Goal: Communication & Community: Answer question/provide support

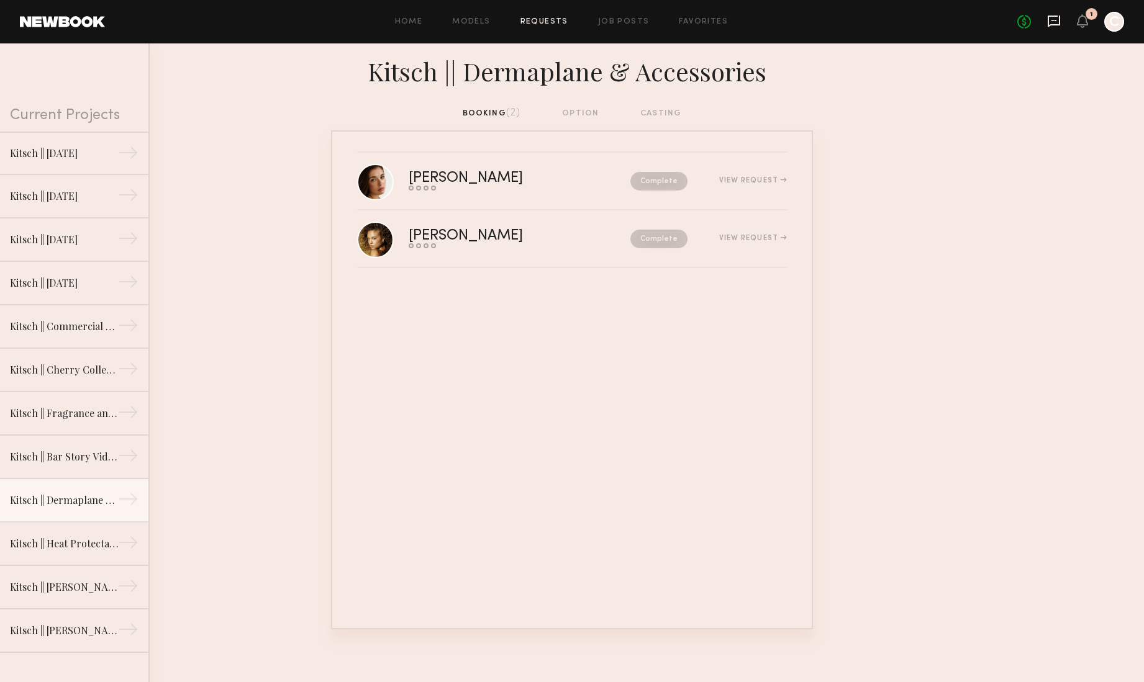
click at [1047, 21] on icon at bounding box center [1053, 22] width 12 height 12
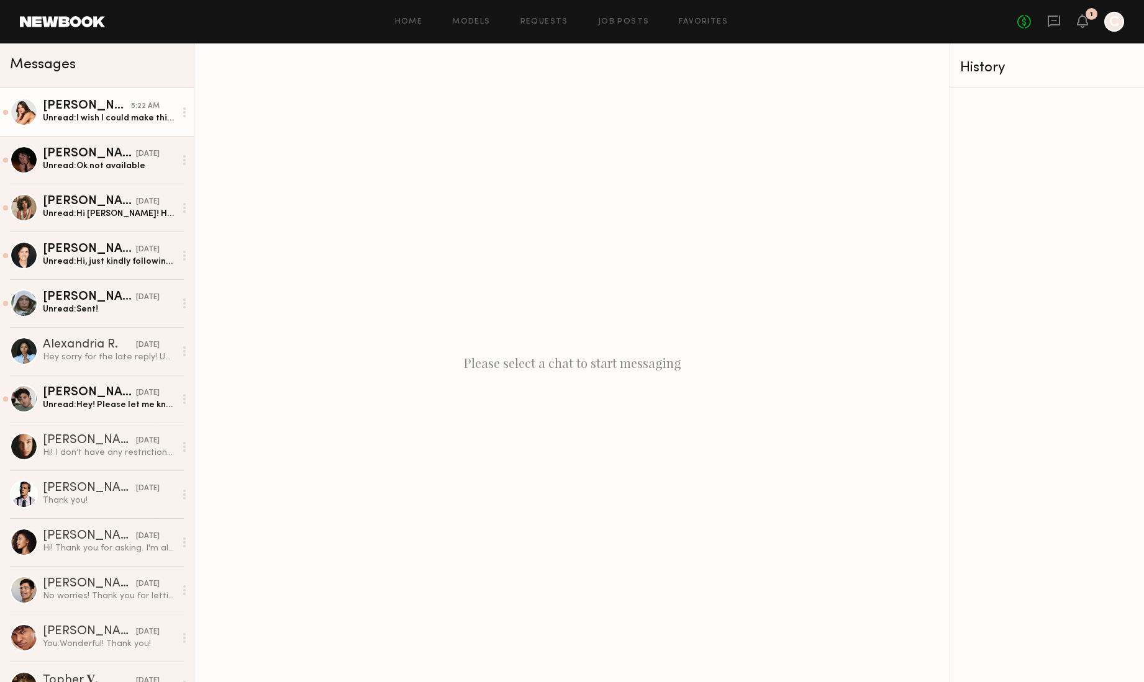
click at [79, 115] on div "Unread: I wish I could make this but I’m currently out of town until the 19! Wo…" at bounding box center [109, 118] width 132 height 12
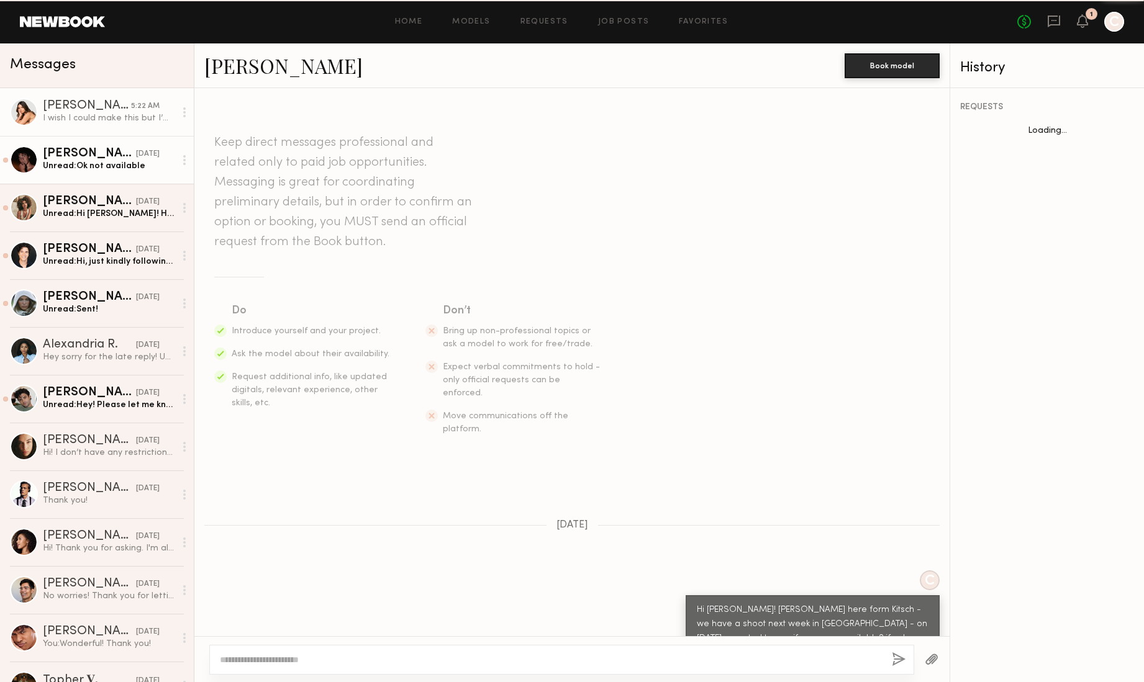
scroll to position [160, 0]
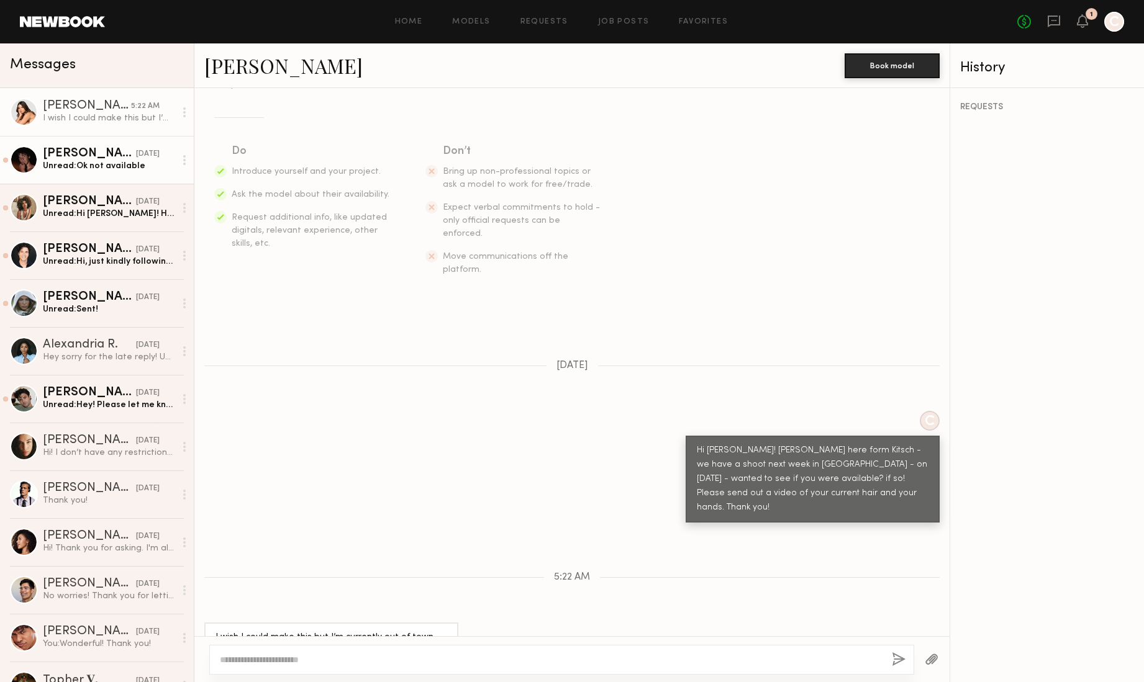
click at [76, 160] on div "Unread: Ok not available" at bounding box center [109, 166] width 132 height 12
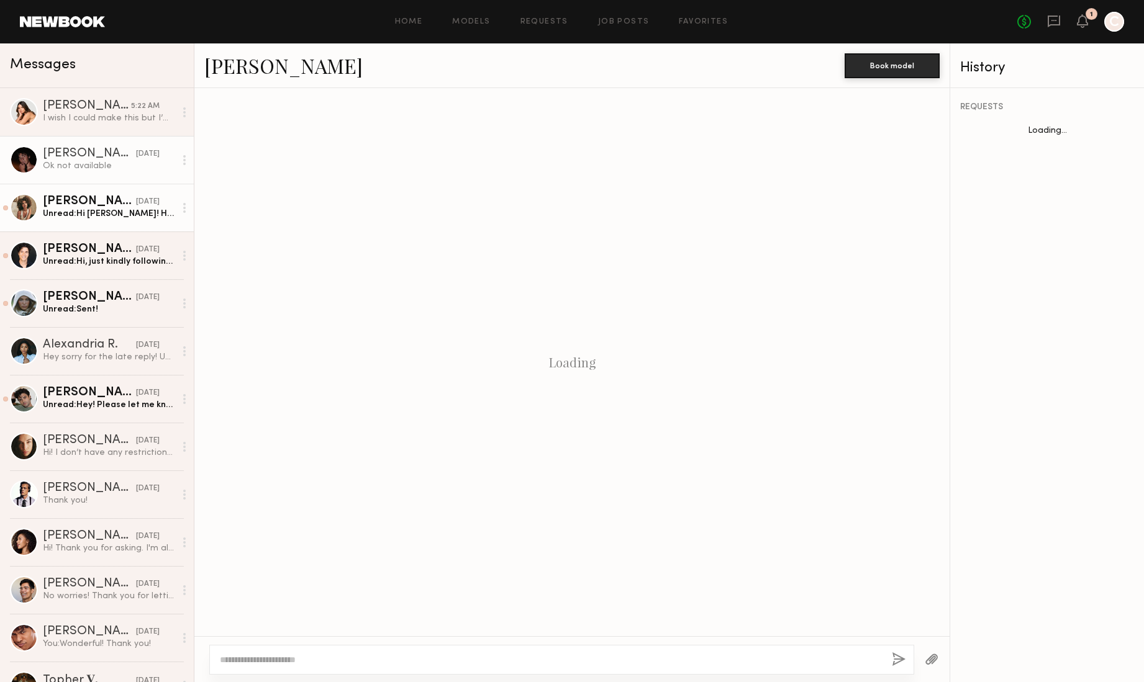
scroll to position [451, 0]
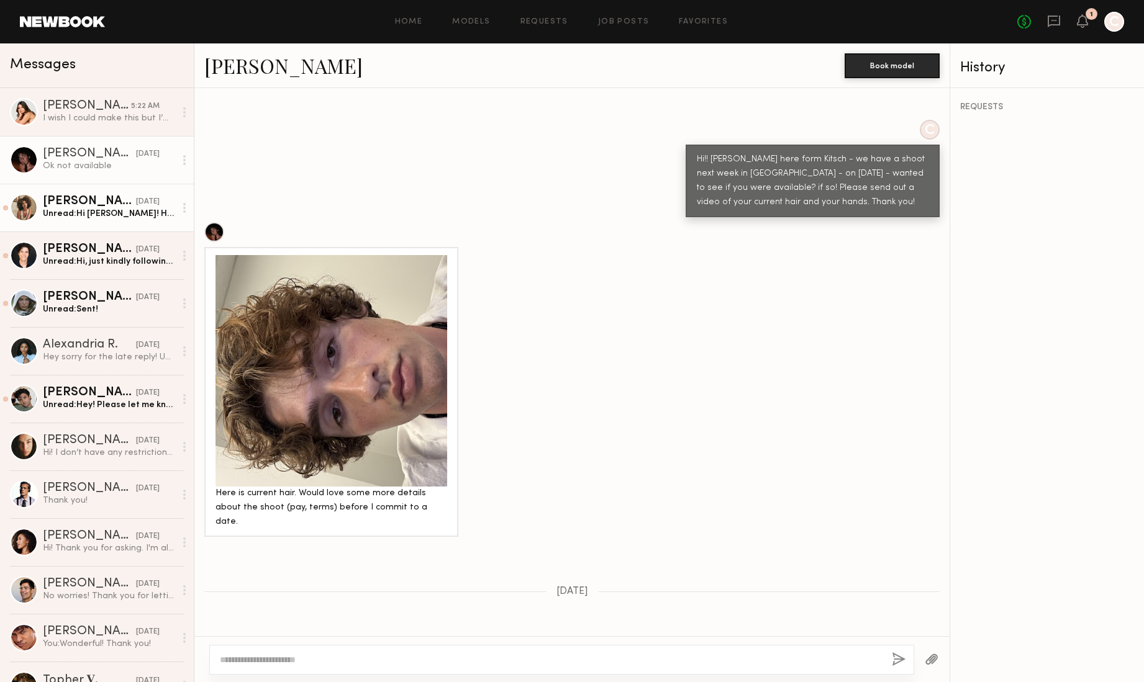
click at [76, 202] on div "[PERSON_NAME]" at bounding box center [89, 202] width 93 height 12
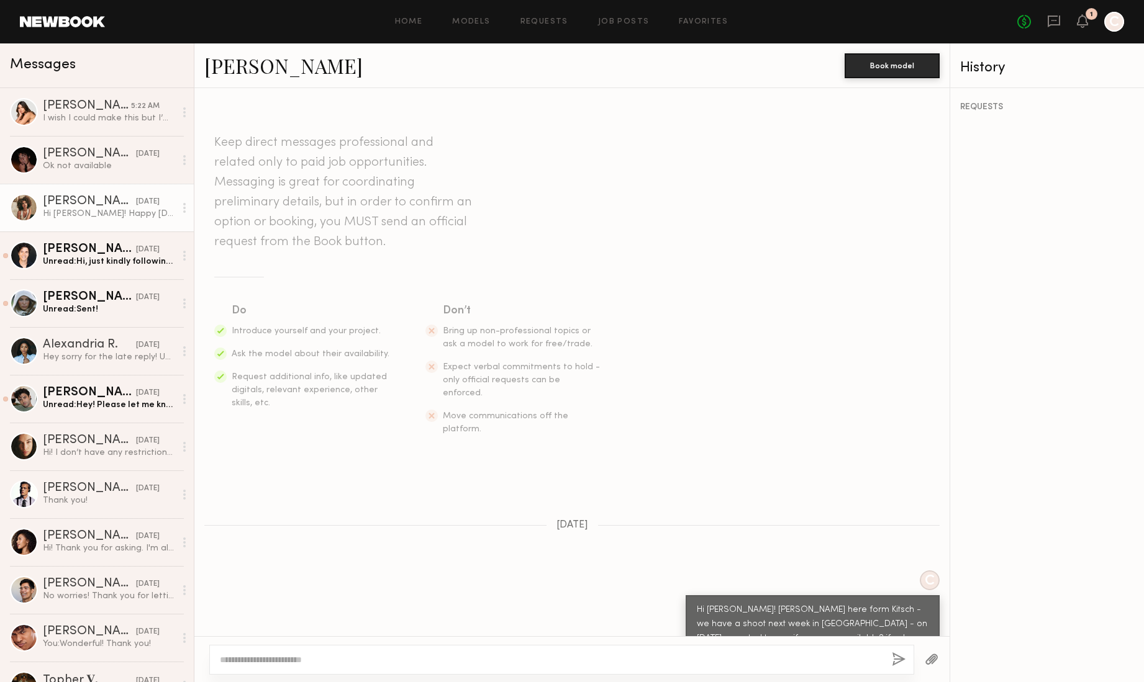
scroll to position [333, 0]
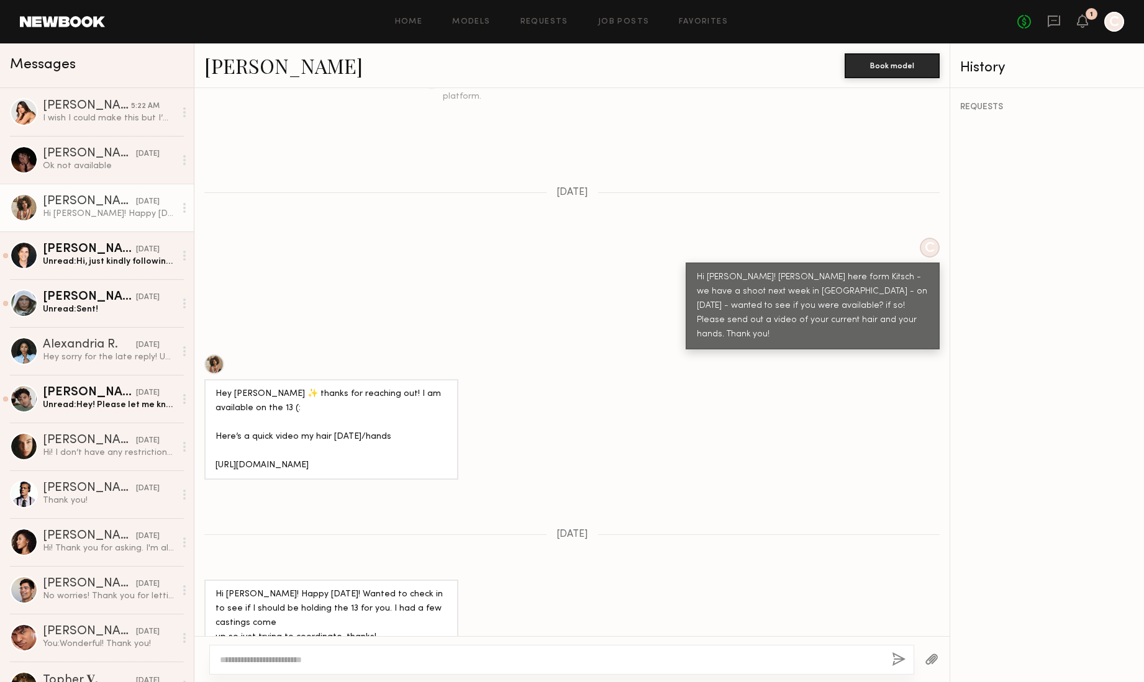
click at [350, 660] on textarea at bounding box center [551, 660] width 662 height 12
click at [722, 661] on textarea "**********" at bounding box center [551, 660] width 662 height 12
type textarea "**********"
click at [892, 657] on button "button" at bounding box center [899, 660] width 14 height 16
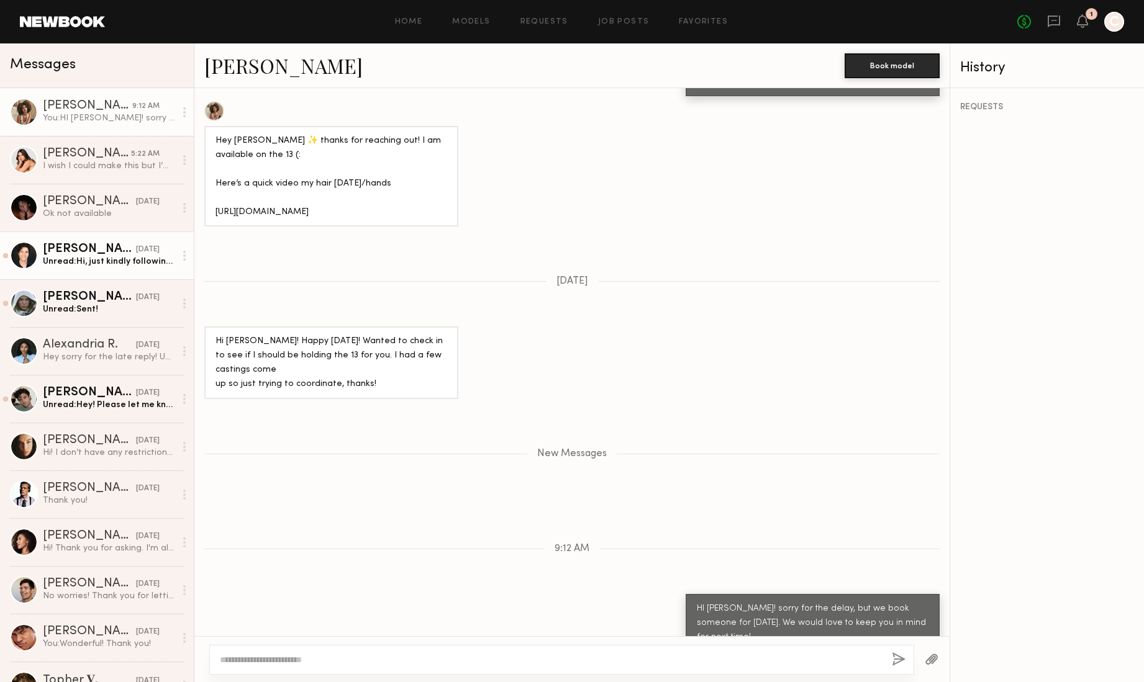
click at [88, 257] on div "Unread: Hi, just kindly following up on this. I’m on my way to the callback rig…" at bounding box center [109, 262] width 132 height 12
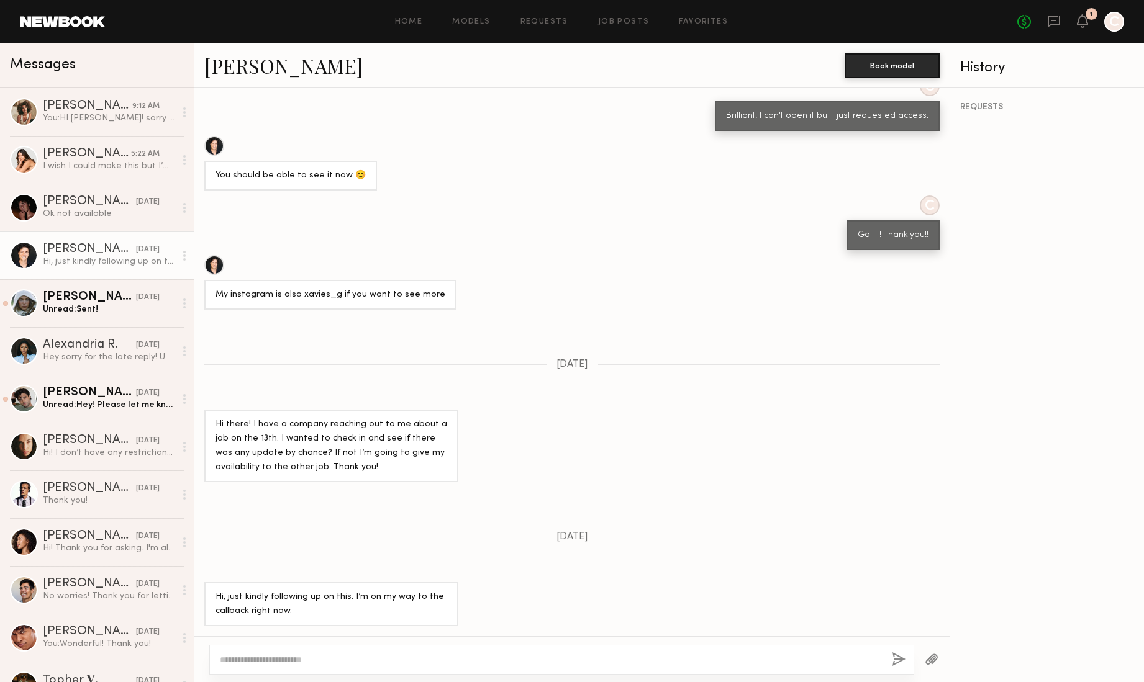
click at [315, 657] on textarea at bounding box center [551, 660] width 662 height 12
type textarea "**********"
click at [901, 660] on button "button" at bounding box center [899, 660] width 14 height 16
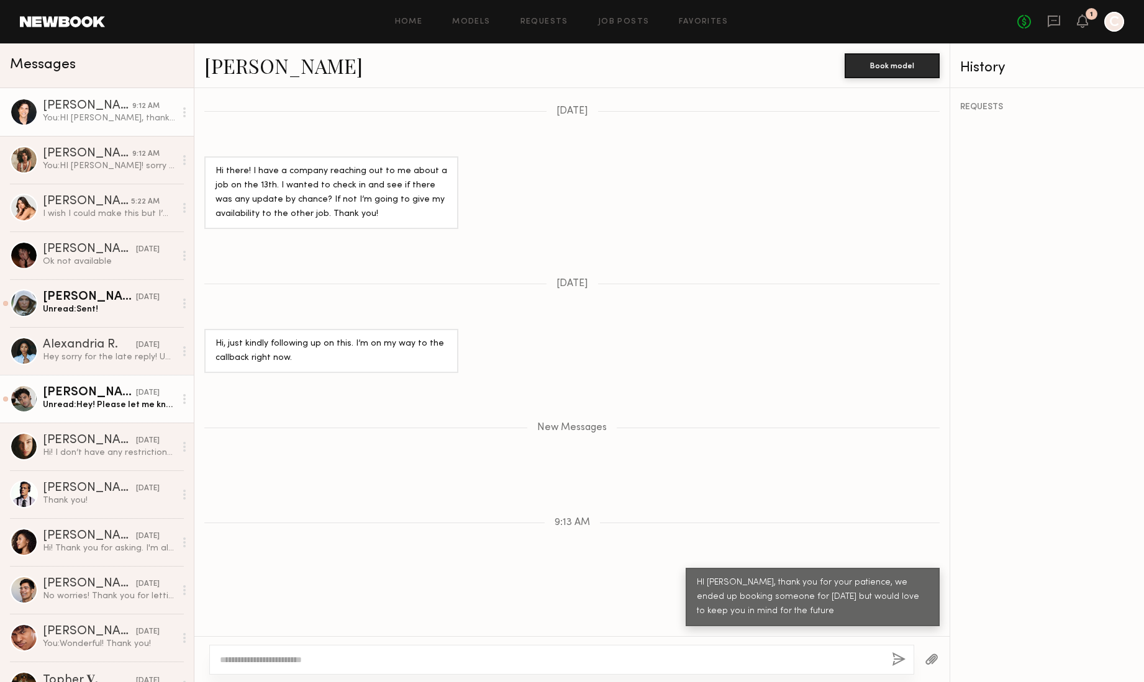
click at [89, 407] on div "Unread: Hey! Please let me know if you have any trouble downloading!" at bounding box center [109, 405] width 132 height 12
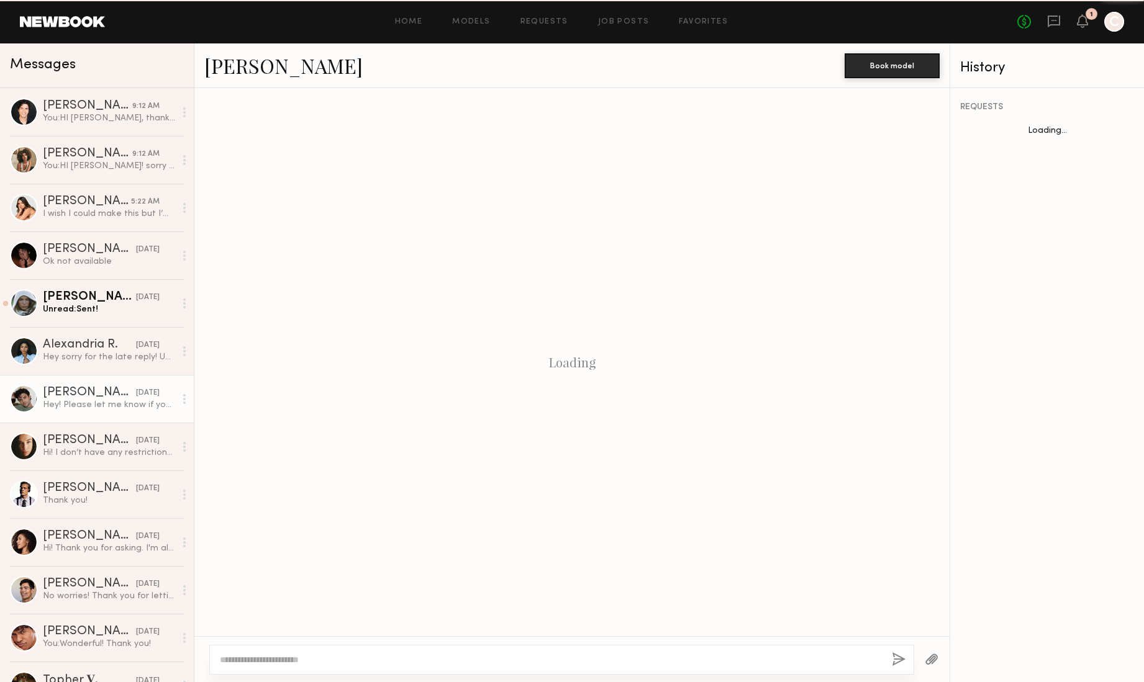
scroll to position [501, 0]
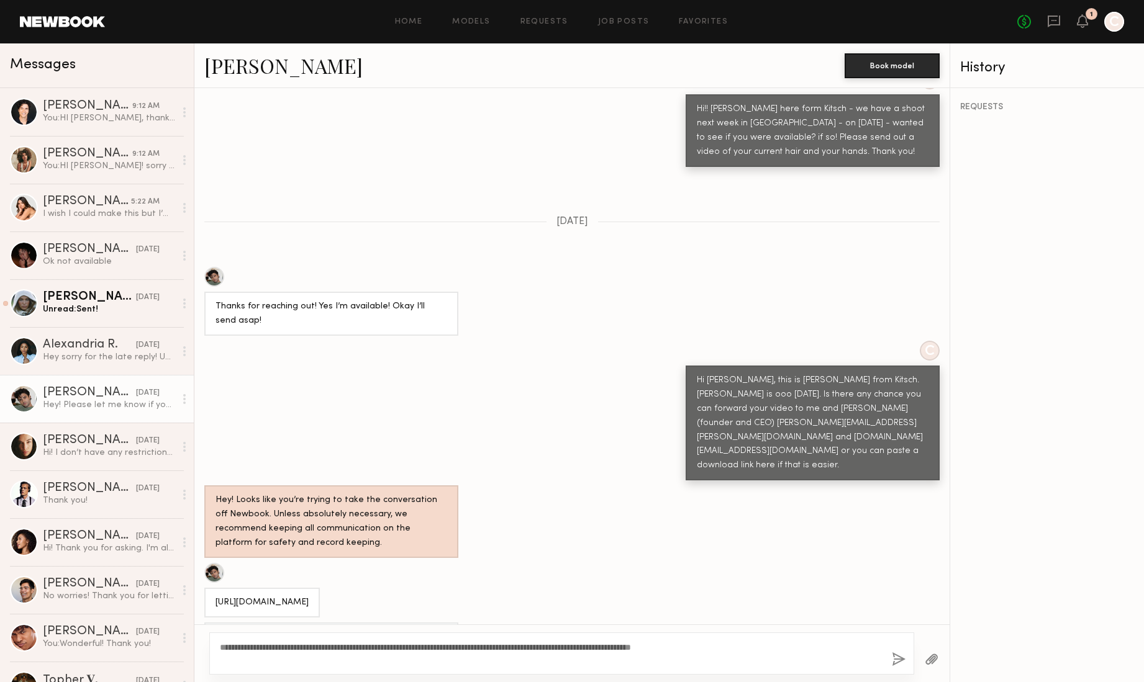
type textarea "**********"
click at [901, 654] on button "button" at bounding box center [899, 660] width 14 height 16
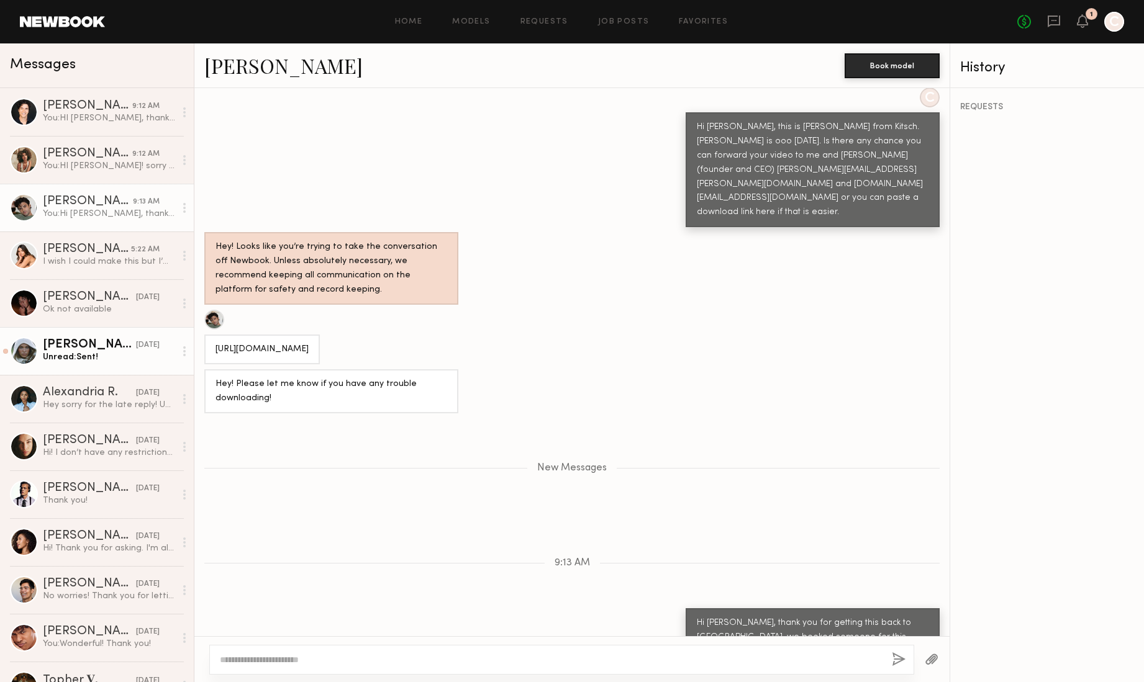
click at [99, 348] on div "[PERSON_NAME]" at bounding box center [89, 345] width 93 height 12
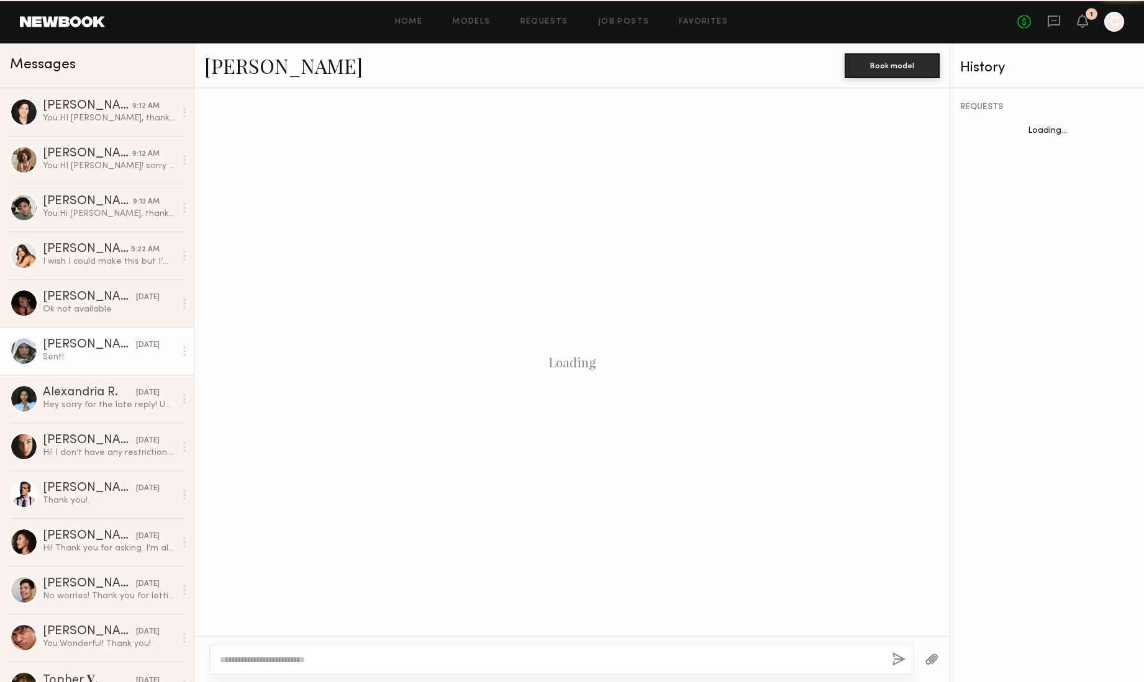
scroll to position [831, 0]
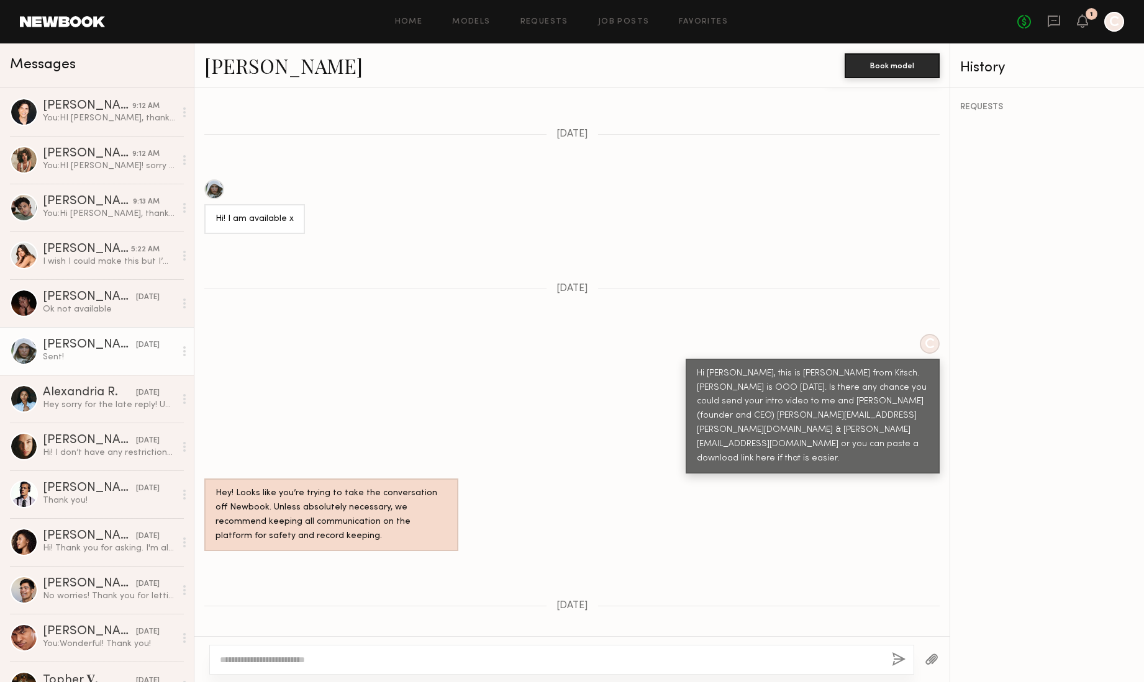
click at [382, 671] on div at bounding box center [561, 660] width 705 height 30
click at [450, 652] on div at bounding box center [561, 660] width 705 height 30
click at [450, 659] on textarea at bounding box center [551, 660] width 662 height 12
type textarea "**********"
click at [703, 663] on textarea "**********" at bounding box center [551, 660] width 662 height 12
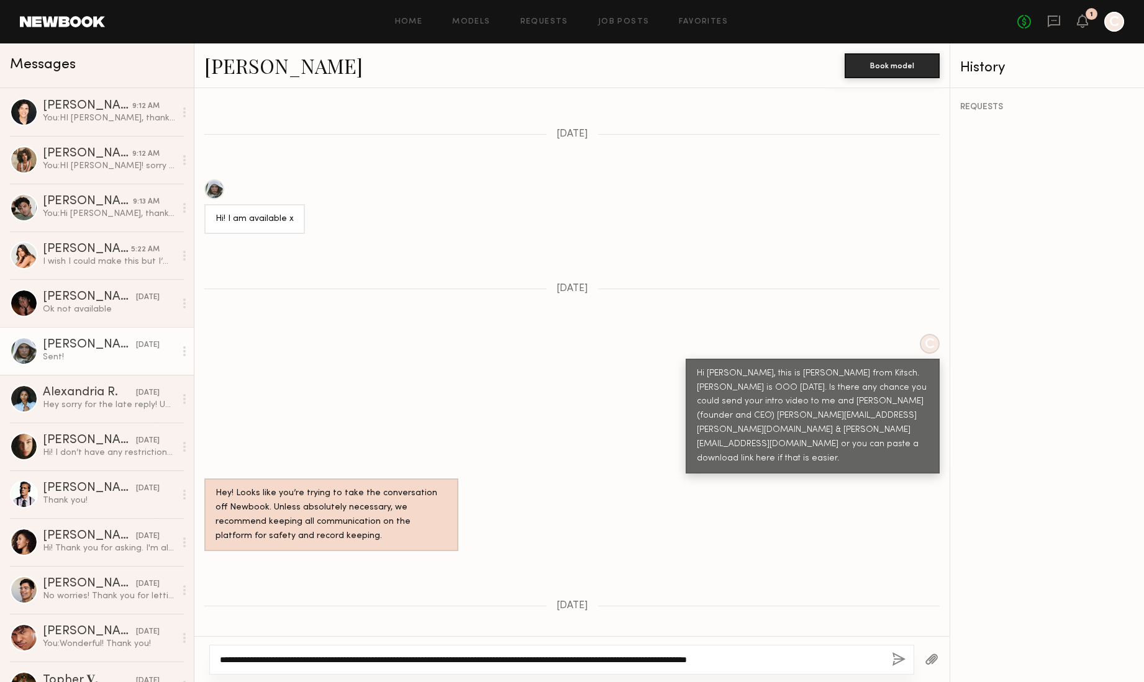
type textarea "**********"
click at [907, 657] on div "**********" at bounding box center [561, 660] width 705 height 30
click at [893, 659] on button "button" at bounding box center [899, 660] width 14 height 16
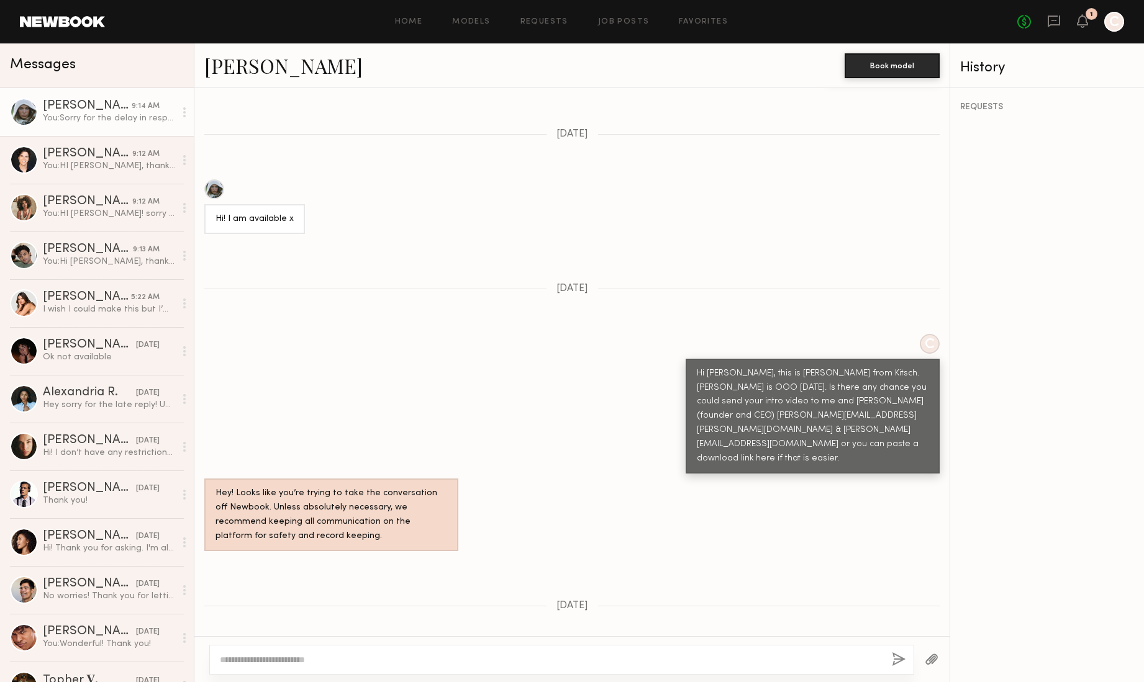
scroll to position [1109, 0]
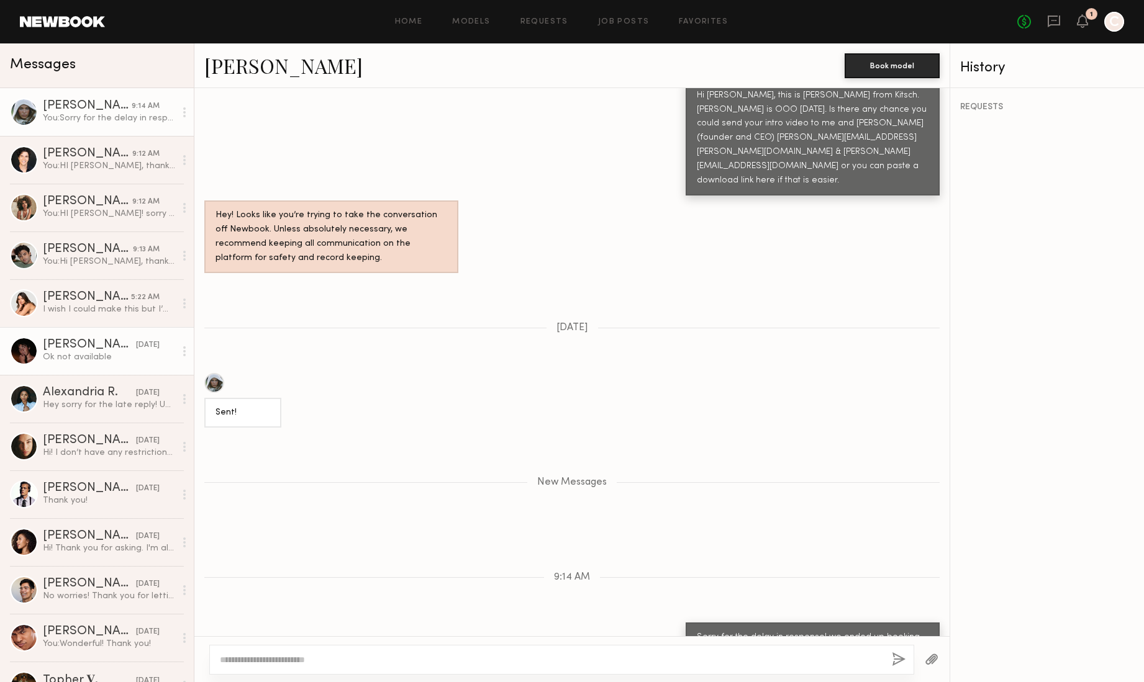
click at [76, 366] on link "[PERSON_NAME] [DATE] Ok not available" at bounding box center [97, 351] width 194 height 48
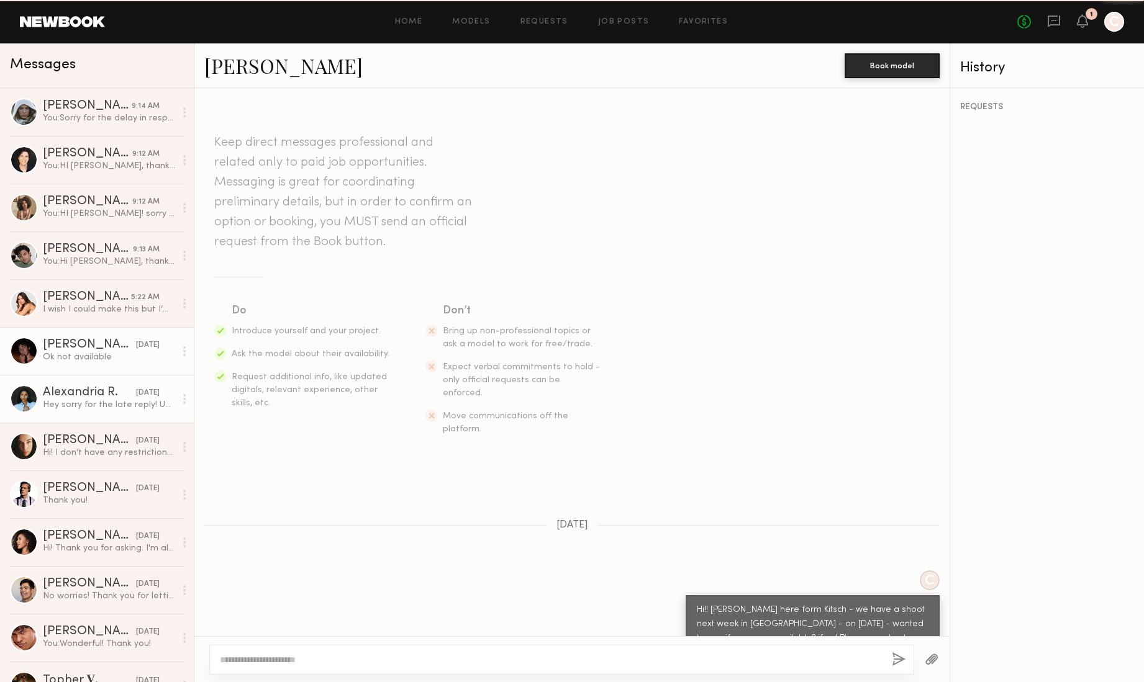
scroll to position [451, 0]
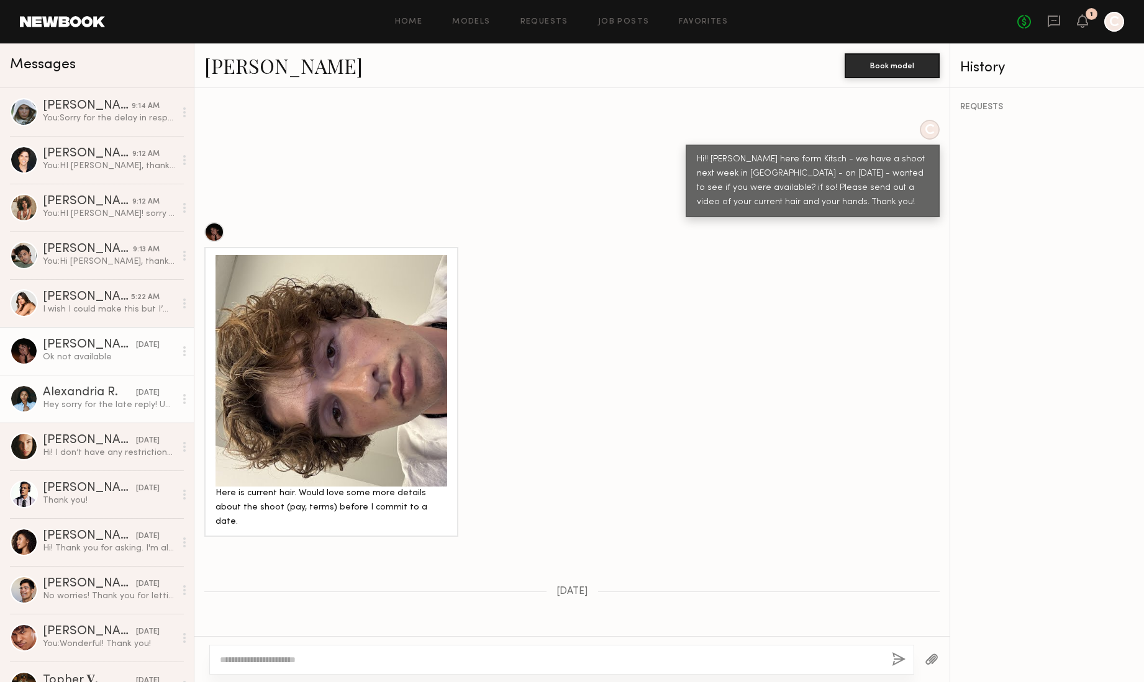
click at [89, 418] on link "Alexandria R. [DATE] Hey sorry for the late reply! Unfortunately I’m not availa…" at bounding box center [97, 399] width 194 height 48
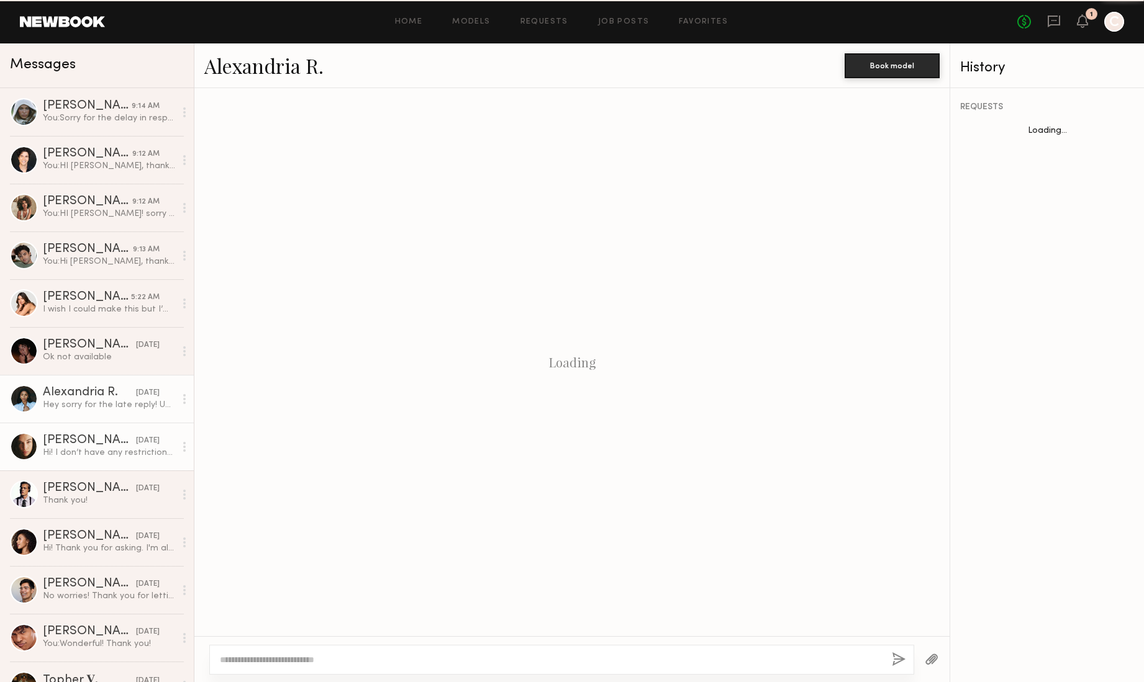
scroll to position [1257, 0]
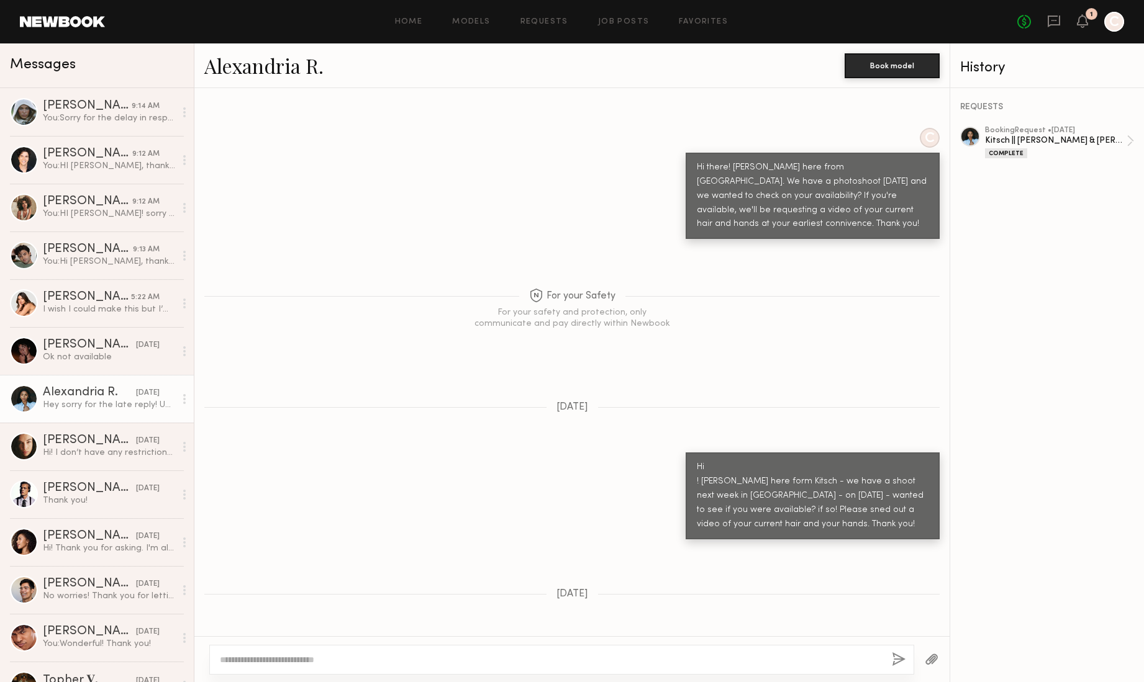
click at [302, 646] on div at bounding box center [561, 660] width 705 height 30
click at [302, 659] on textarea at bounding box center [551, 660] width 662 height 12
click at [81, 451] on div "Hi! I don’t have any restrictions For lunch I would love salad and some protein…" at bounding box center [109, 453] width 132 height 12
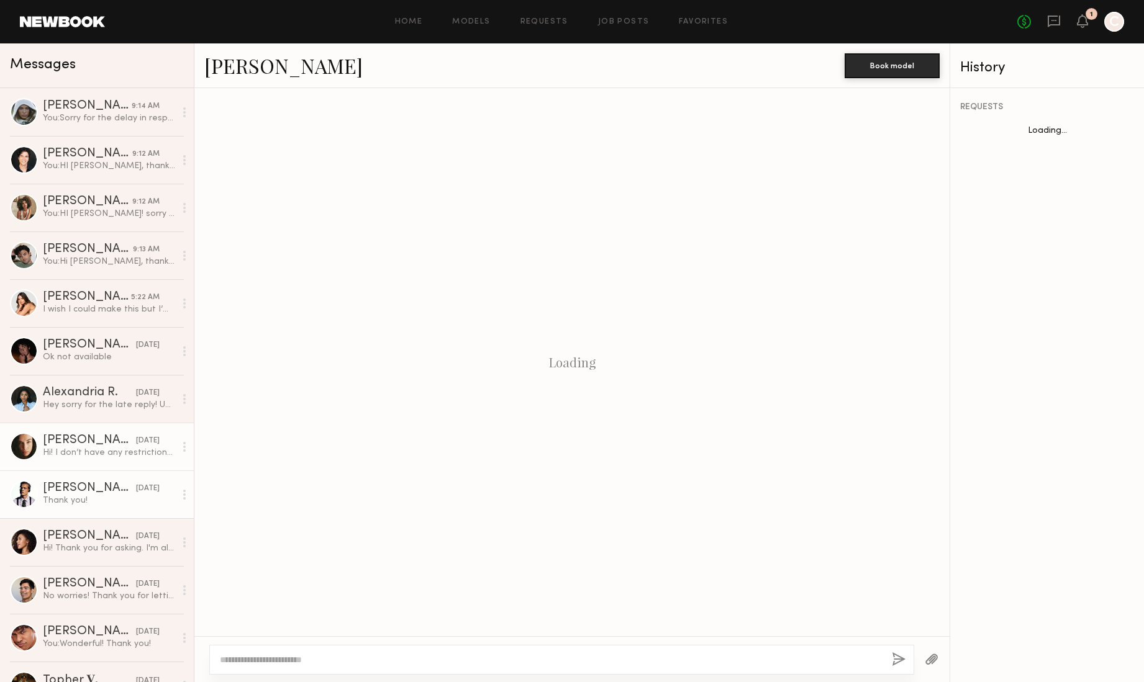
scroll to position [860, 0]
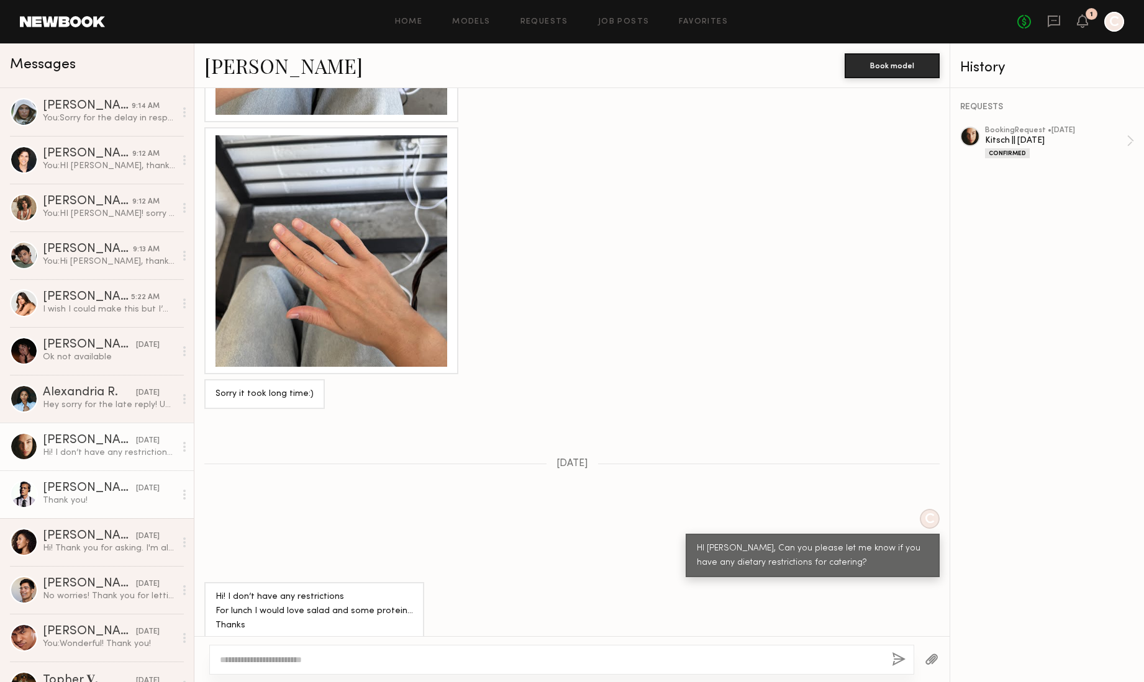
drag, startPoint x: 74, startPoint y: 500, endPoint x: 100, endPoint y: 511, distance: 28.4
click at [74, 500] on div "Thank you!" at bounding box center [109, 501] width 132 height 12
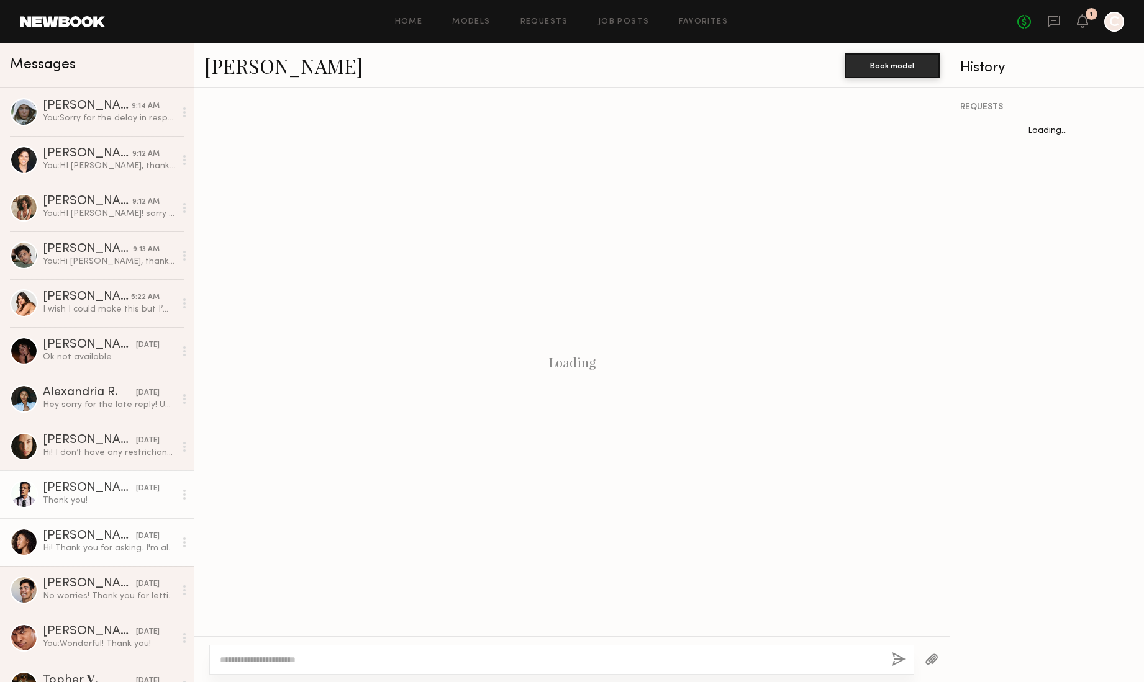
scroll to position [798, 0]
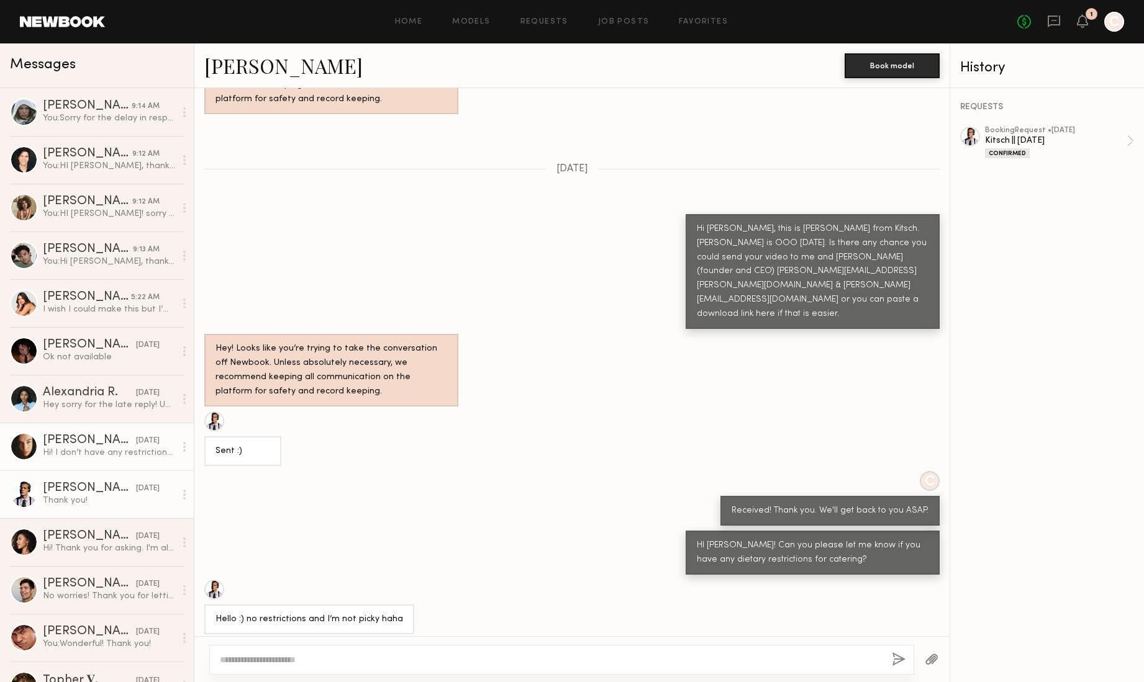
click at [106, 454] on div "Hi! I don’t have any restrictions For lunch I would love salad and some protein…" at bounding box center [109, 453] width 132 height 12
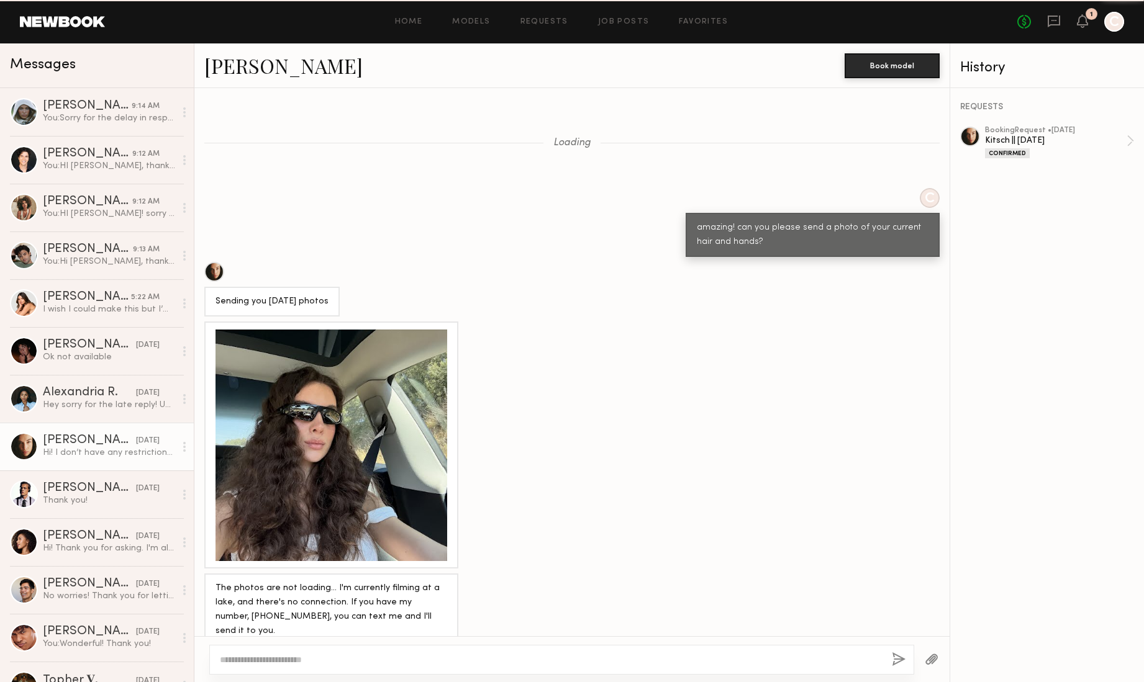
scroll to position [860, 0]
